Goal: Task Accomplishment & Management: Use online tool/utility

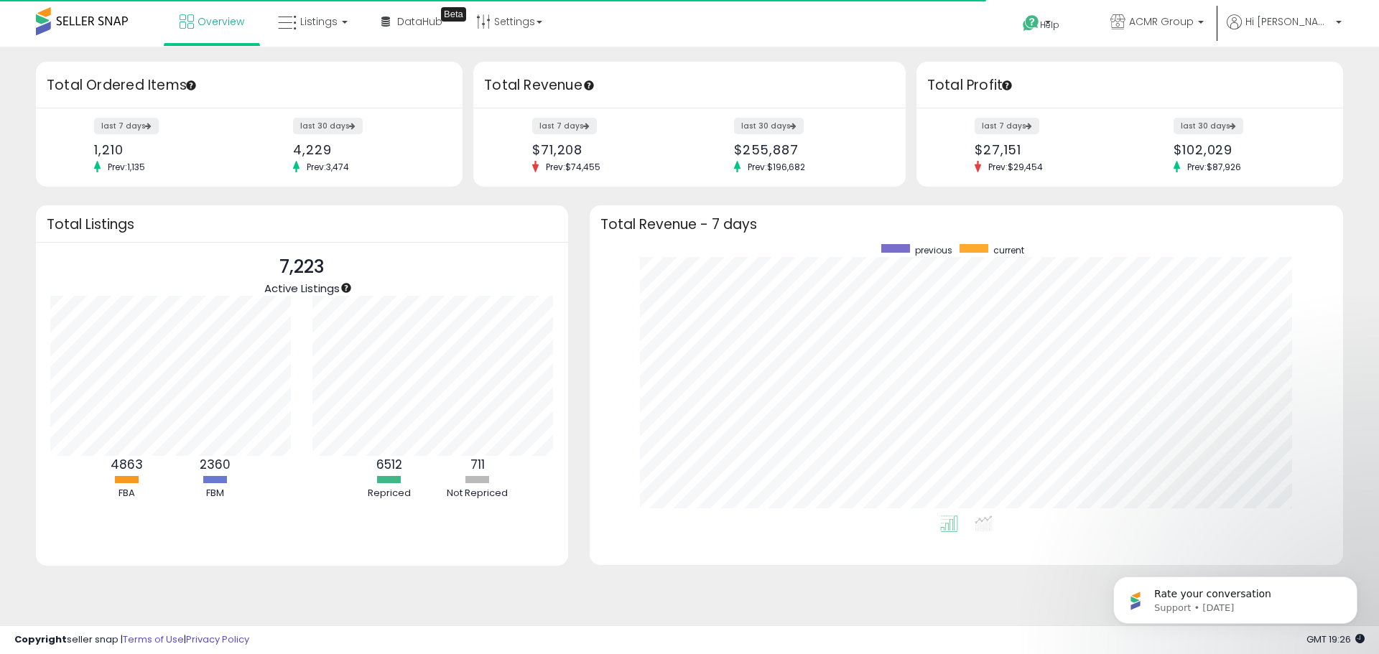
scroll to position [272, 725]
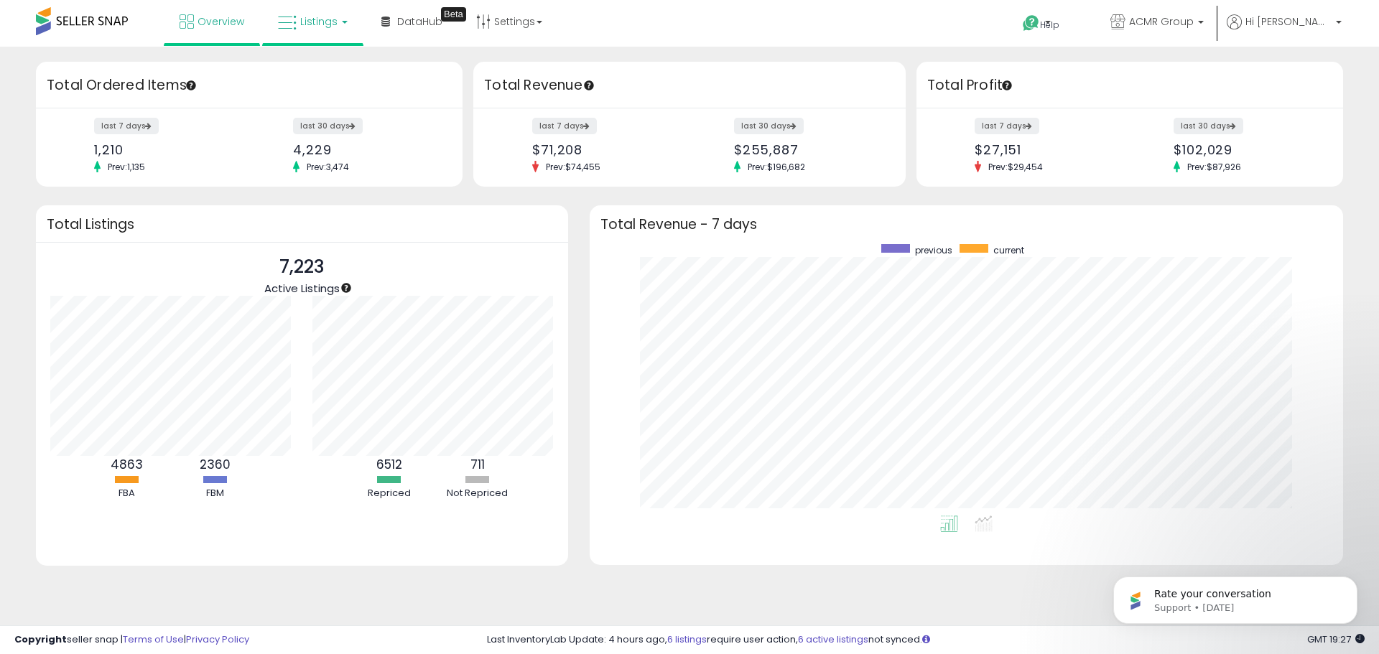
click at [299, 24] on link "Listings" at bounding box center [312, 21] width 91 height 43
click at [337, 73] on icon at bounding box center [323, 71] width 62 height 19
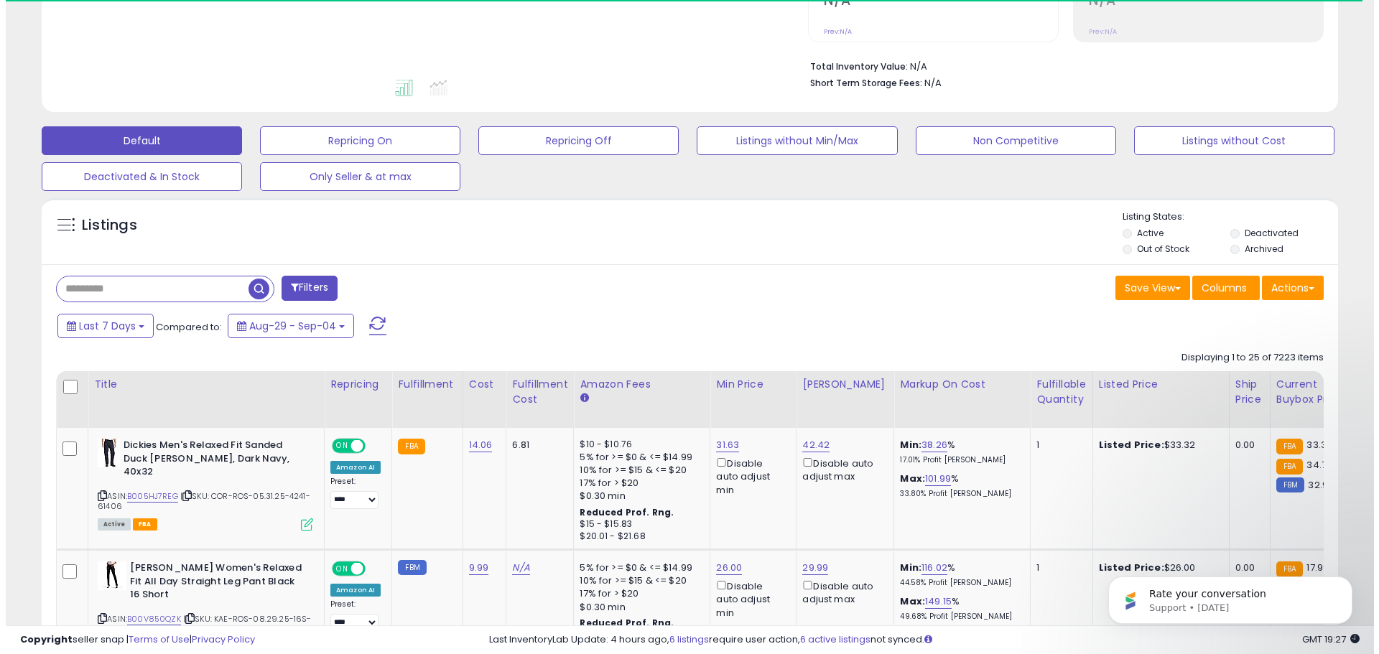
scroll to position [359, 0]
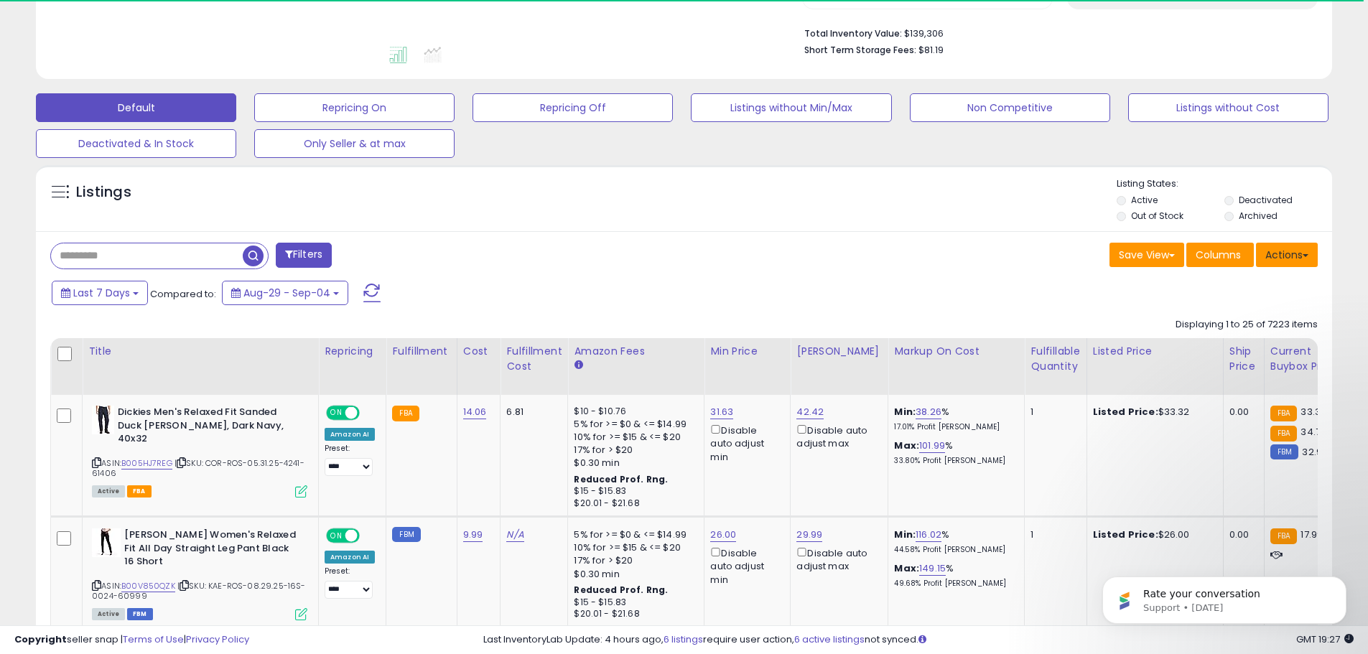
click at [1285, 259] on button "Actions" at bounding box center [1287, 255] width 62 height 24
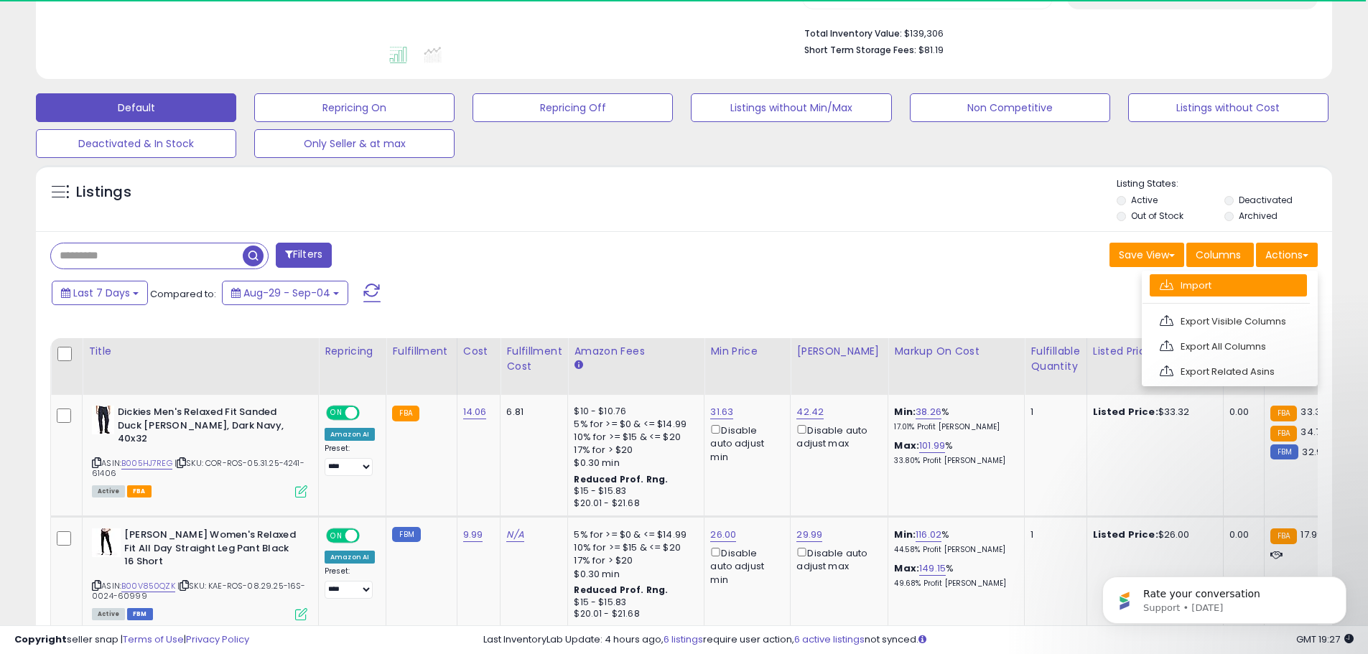
click at [1199, 290] on link "Import" at bounding box center [1228, 285] width 157 height 22
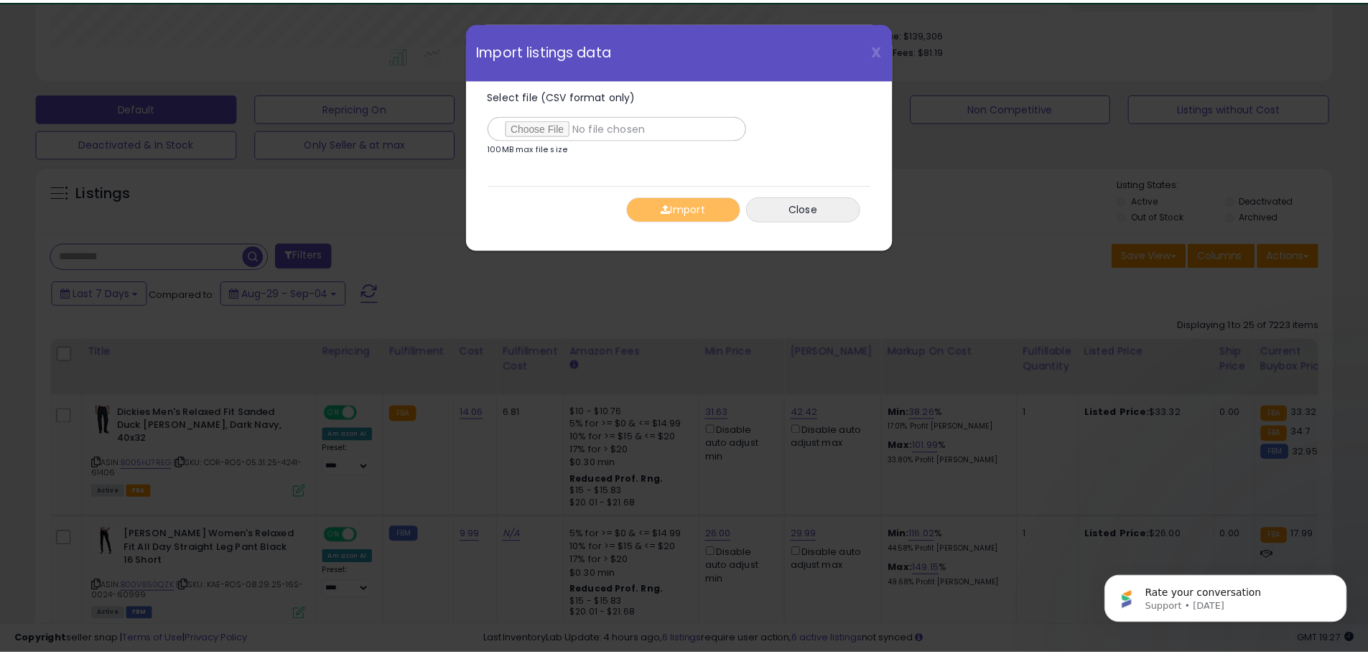
scroll to position [295, 759]
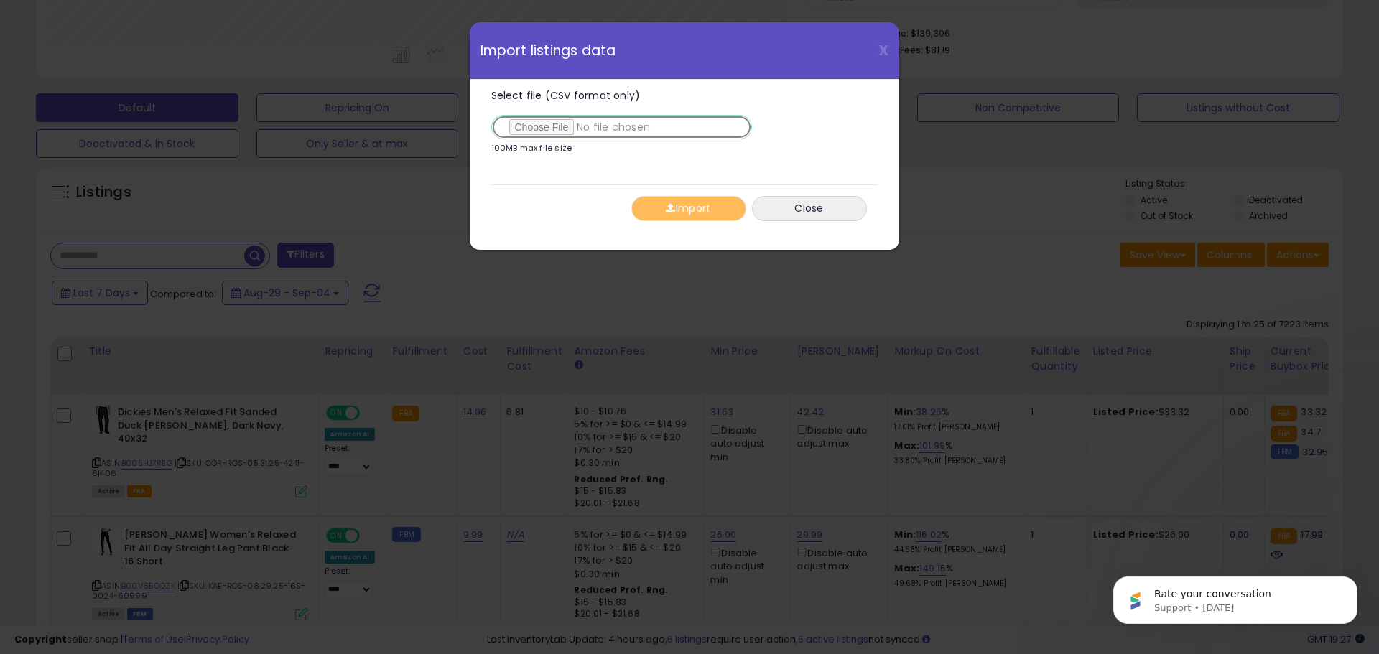
click at [523, 124] on input "Select file (CSV format only)" at bounding box center [621, 127] width 261 height 24
type input "**********"
drag, startPoint x: 701, startPoint y: 216, endPoint x: 696, endPoint y: 193, distance: 22.8
click at [701, 216] on button "Import" at bounding box center [688, 208] width 115 height 25
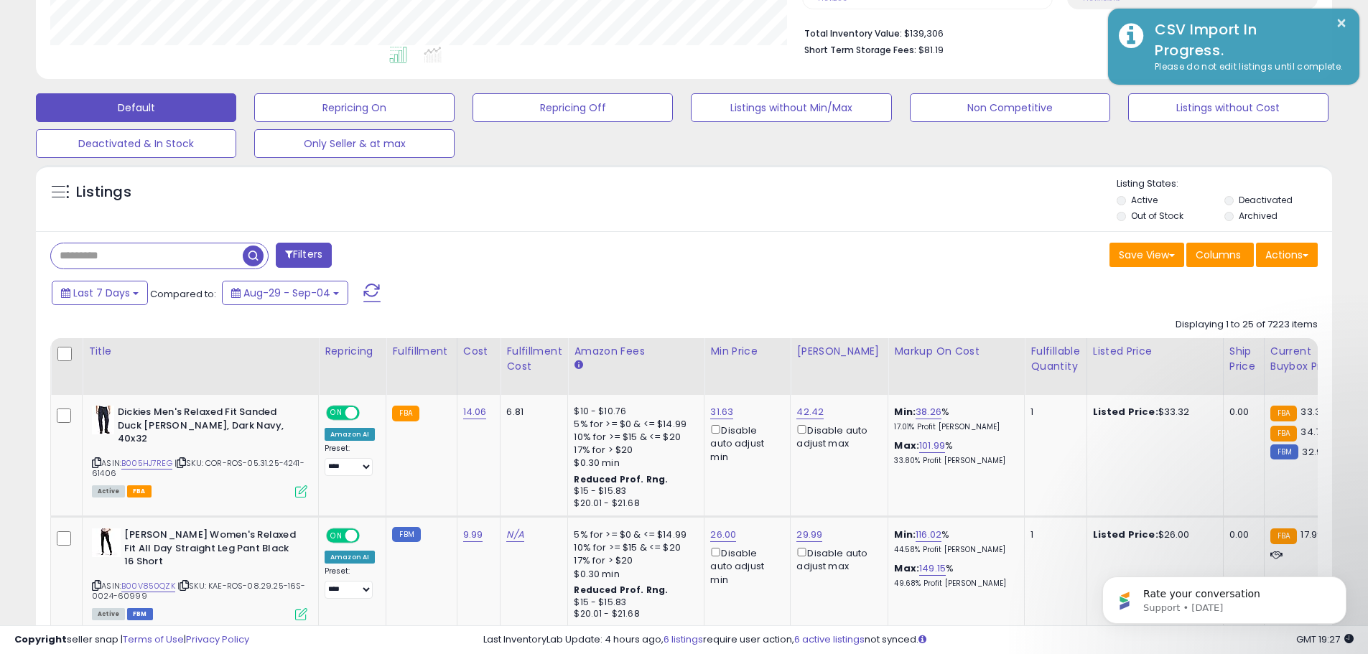
scroll to position [718057, 717599]
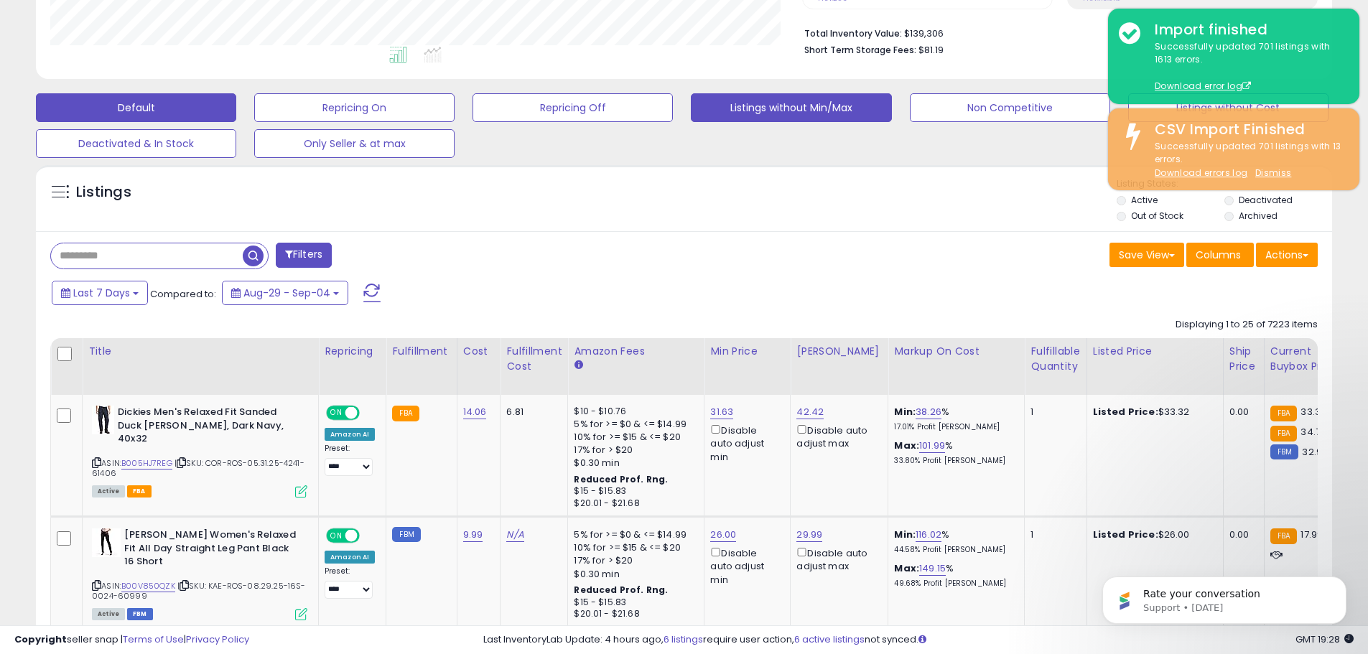
click at [817, 112] on button "Listings without Min/Max" at bounding box center [791, 107] width 200 height 29
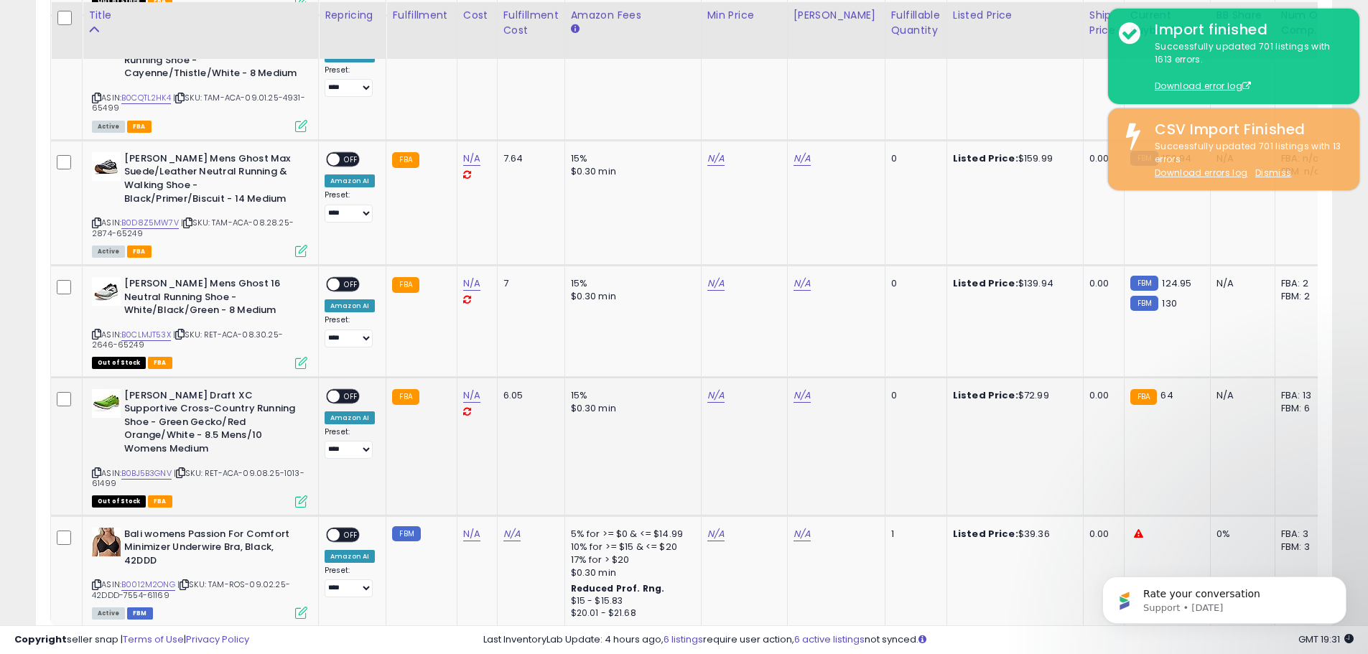
scroll to position [2904, 0]
